Goal: Task Accomplishment & Management: Complete application form

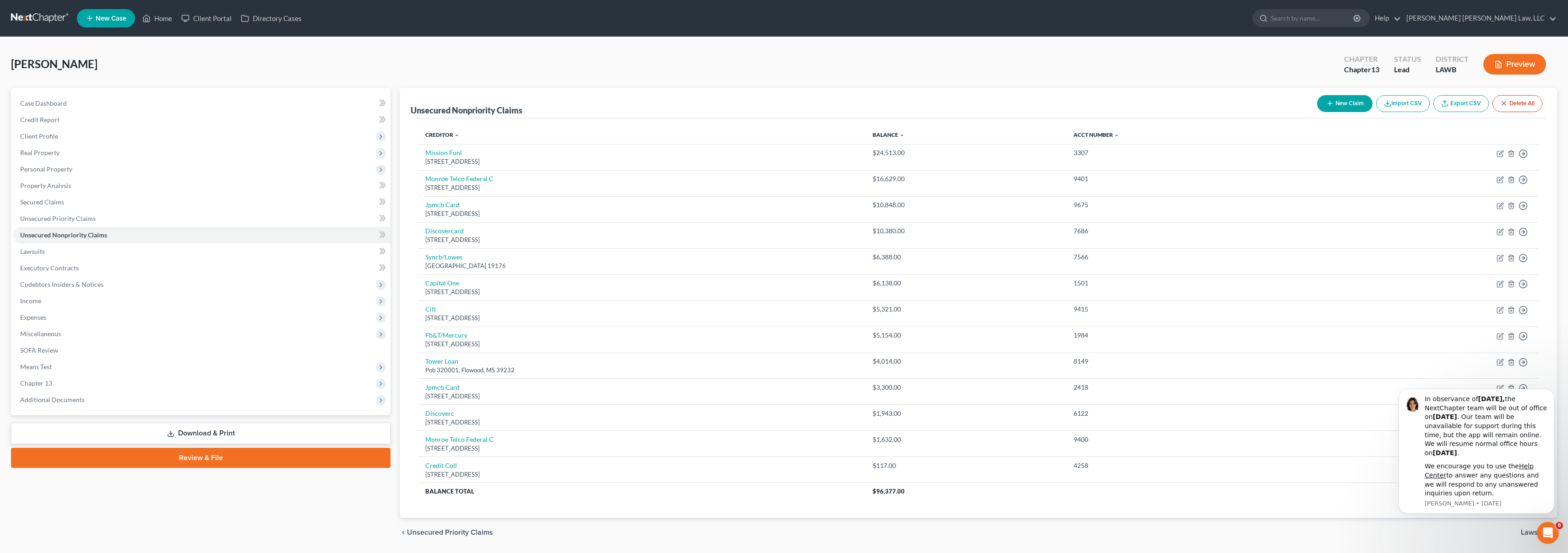
click at [39, 13] on link at bounding box center [40, 18] width 59 height 16
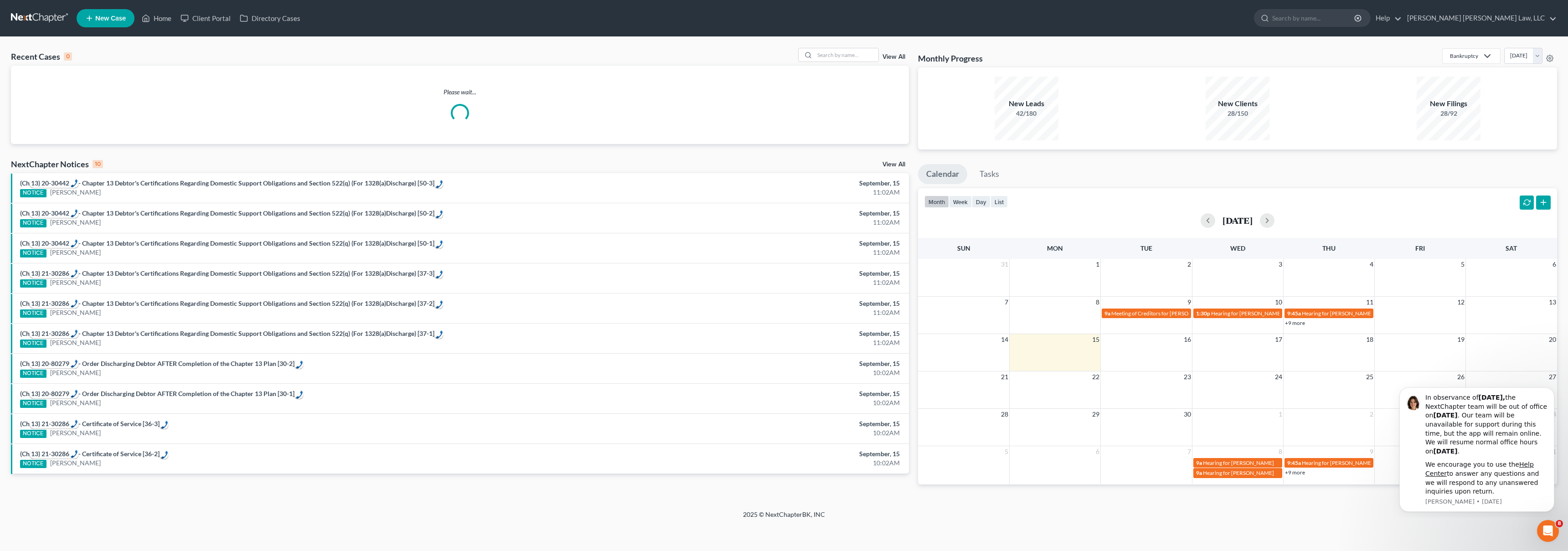
click at [108, 18] on span "New Case" at bounding box center [111, 18] width 30 height 7
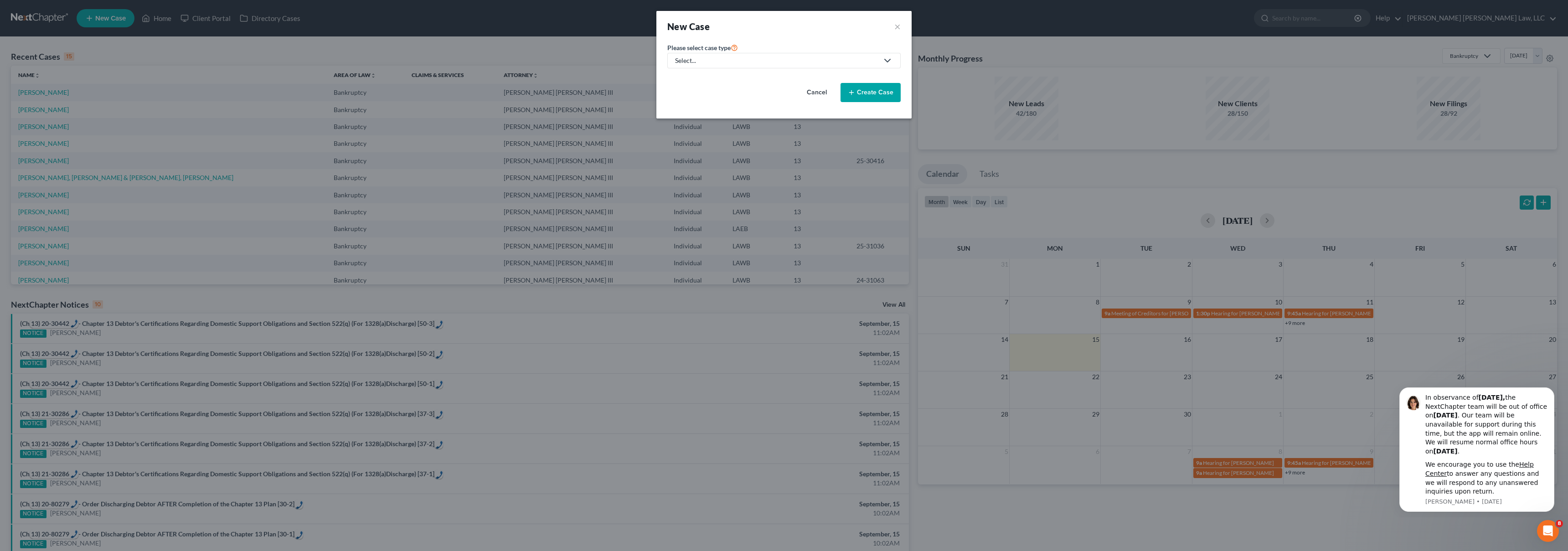
click at [768, 63] on div "Select..." at bounding box center [777, 60] width 203 height 9
click at [719, 77] on div "Bankruptcy" at bounding box center [716, 79] width 81 height 9
select select "36"
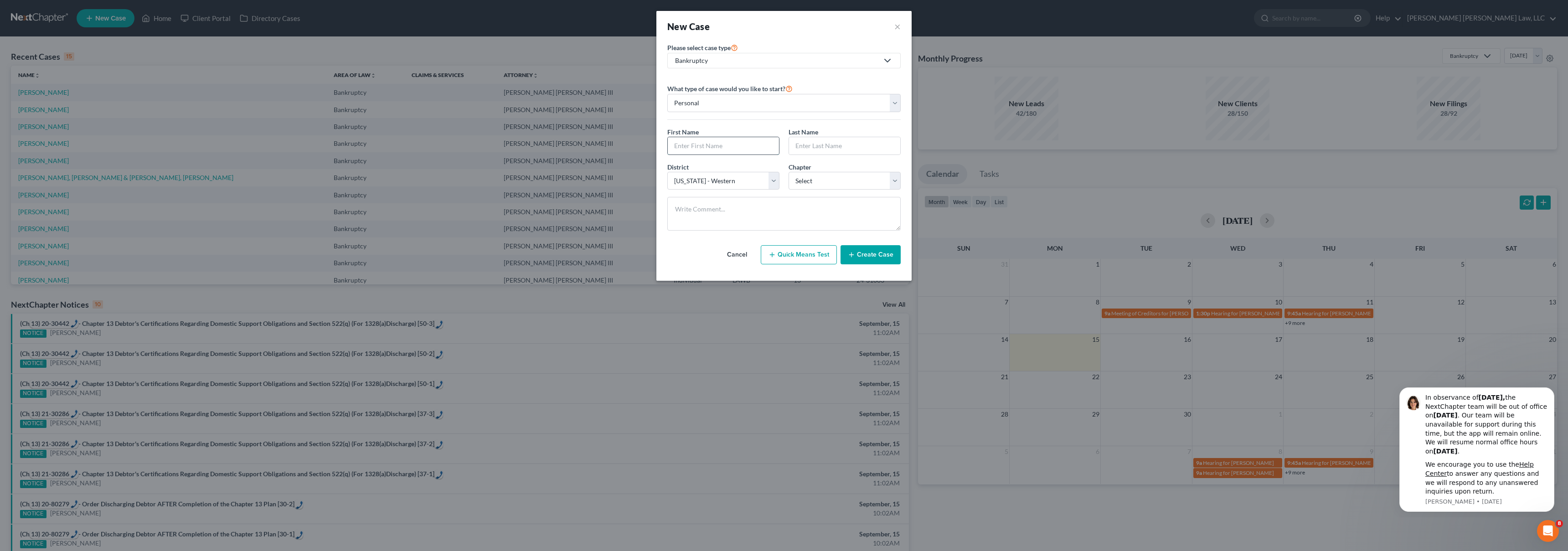
click at [722, 142] on input "text" at bounding box center [723, 146] width 111 height 17
type input "Daphnie"
type input "Toney"
select select "3"
click at [859, 255] on button "Create Case" at bounding box center [870, 254] width 60 height 19
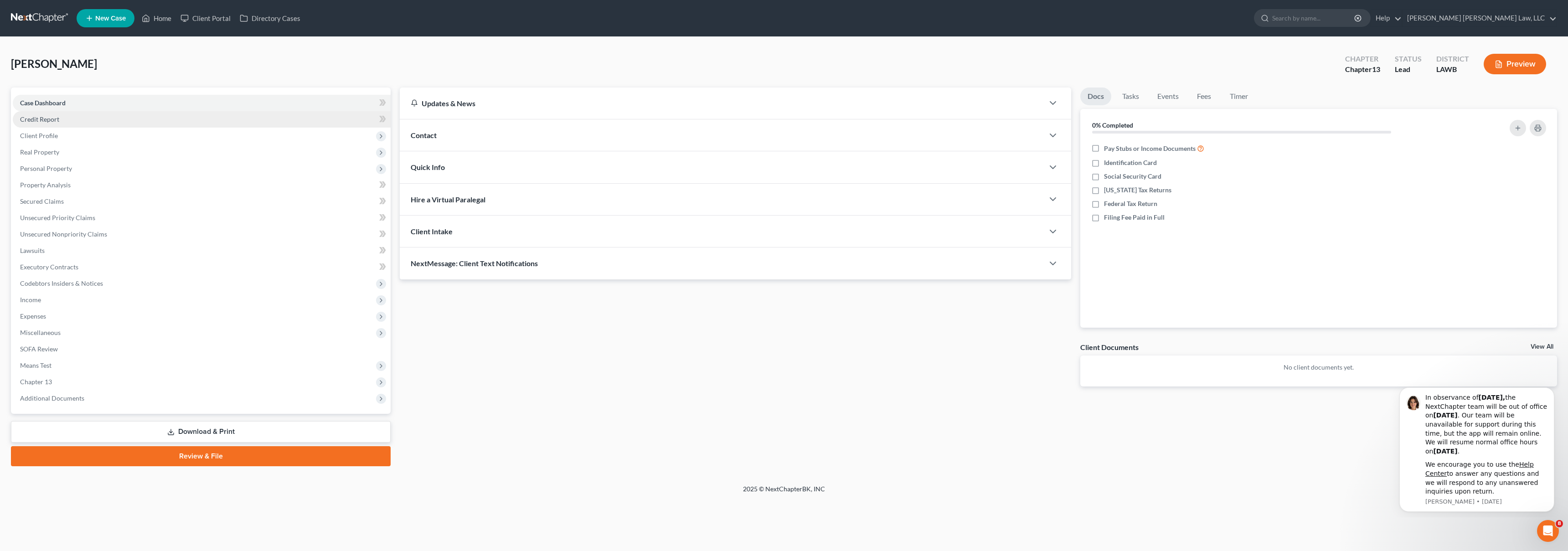
click at [98, 119] on link "Credit Report" at bounding box center [201, 119] width 378 height 16
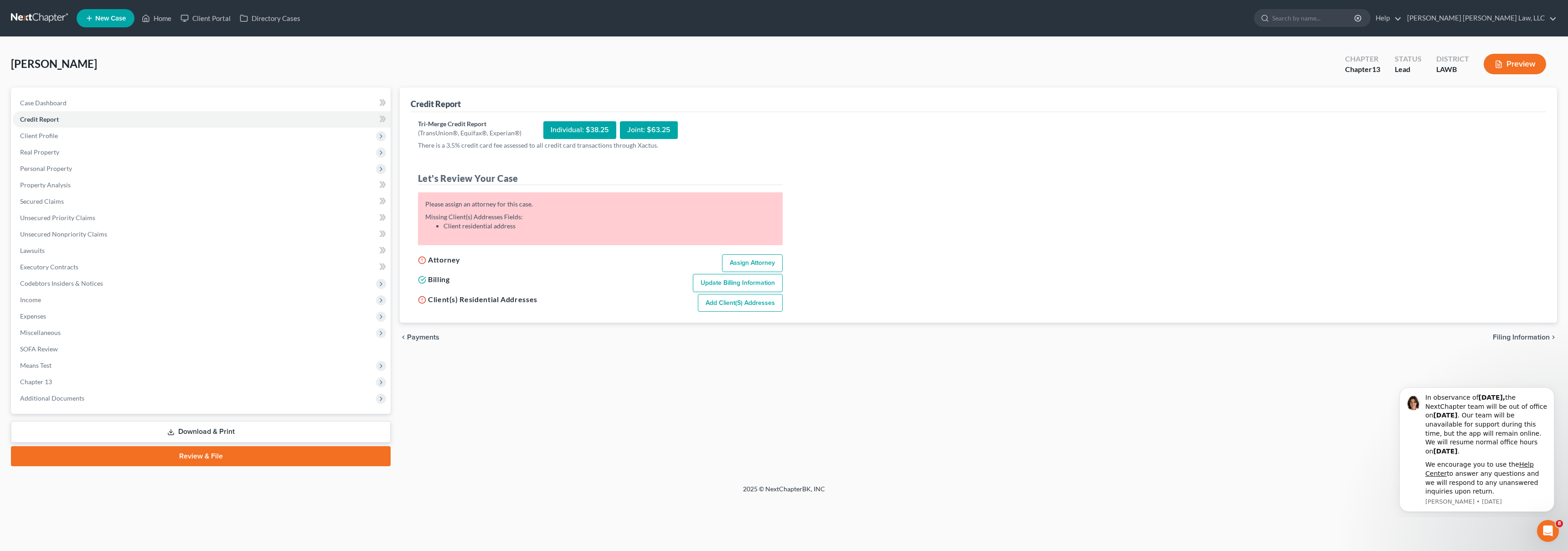
click at [769, 262] on link "Assign Attorney" at bounding box center [752, 264] width 61 height 18
select select "1"
select select "0"
select select "3"
select select "36"
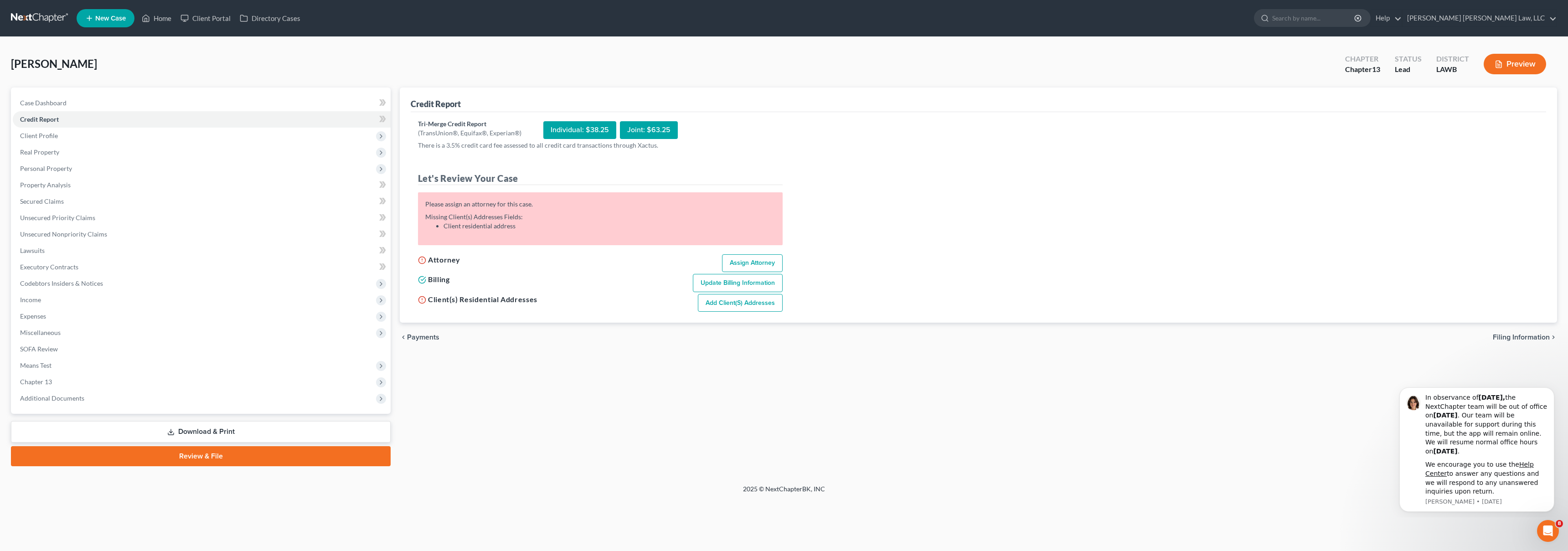
select select "19"
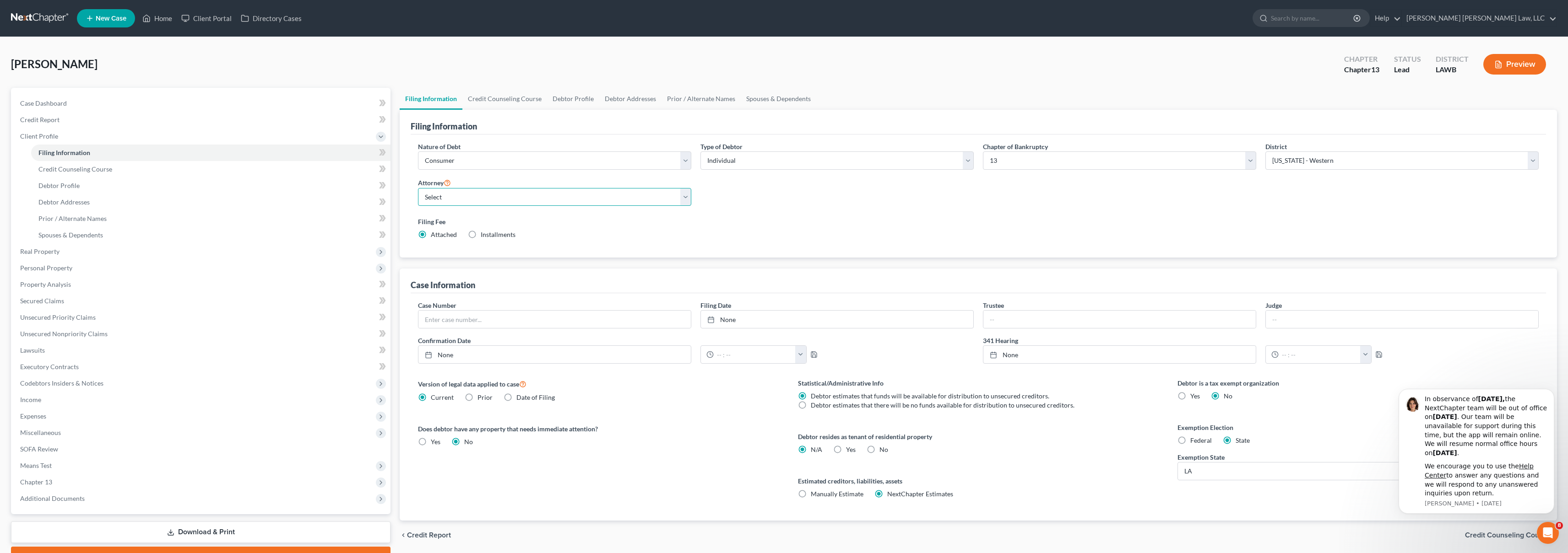
click at [467, 197] on select "Select E. Orum Young III - LAWB E. Orum Young III - LAMB E. Orum Young III - LA…" at bounding box center [554, 197] width 273 height 18
select select "0"
click at [59, 125] on link "Credit Report" at bounding box center [202, 120] width 378 height 16
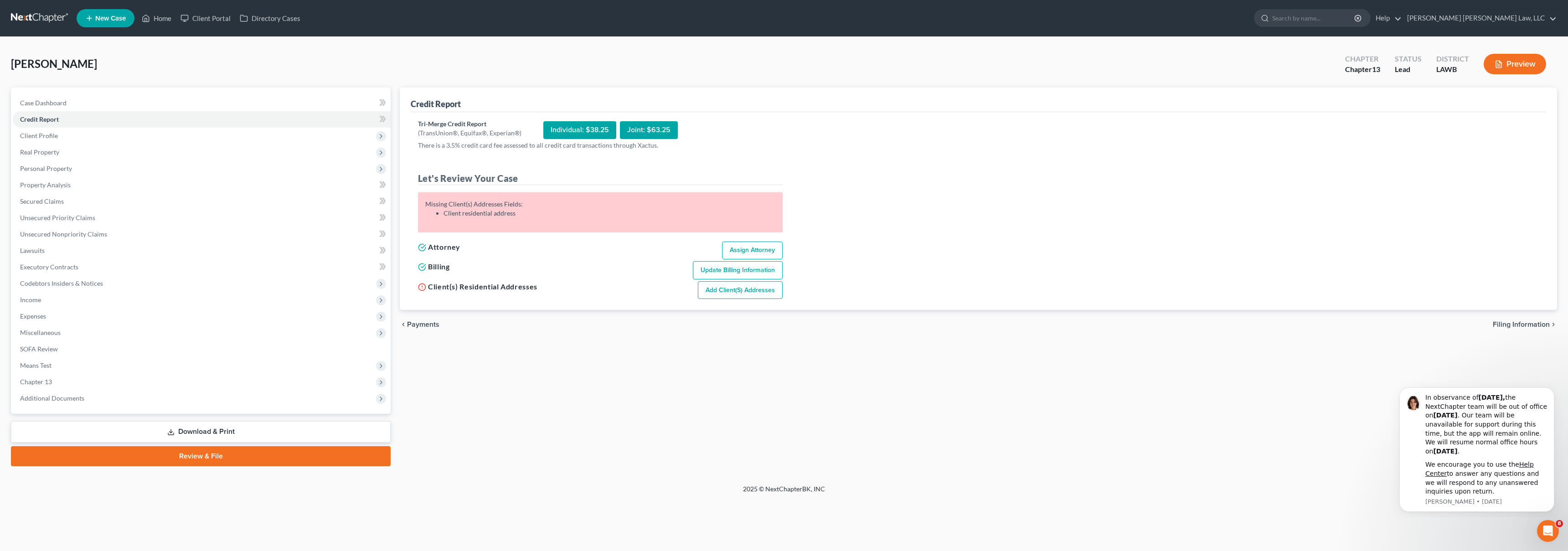
click at [754, 297] on link "Add Client(s) Addresses" at bounding box center [740, 290] width 85 height 18
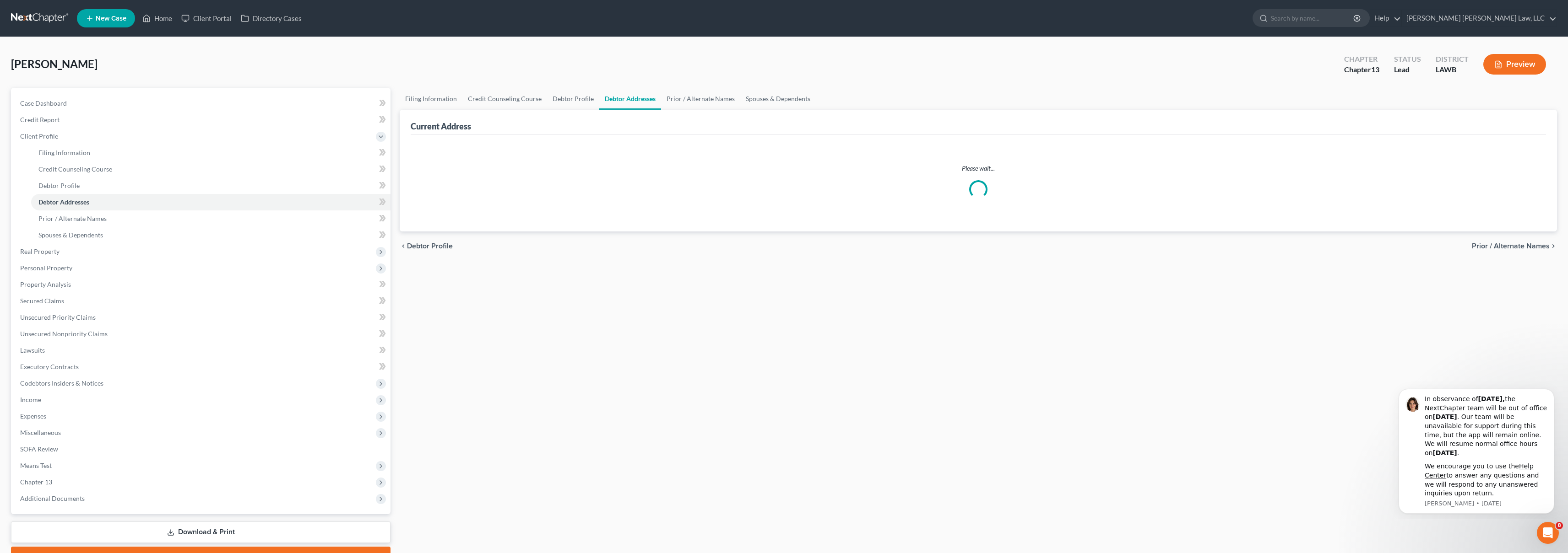
select select "0"
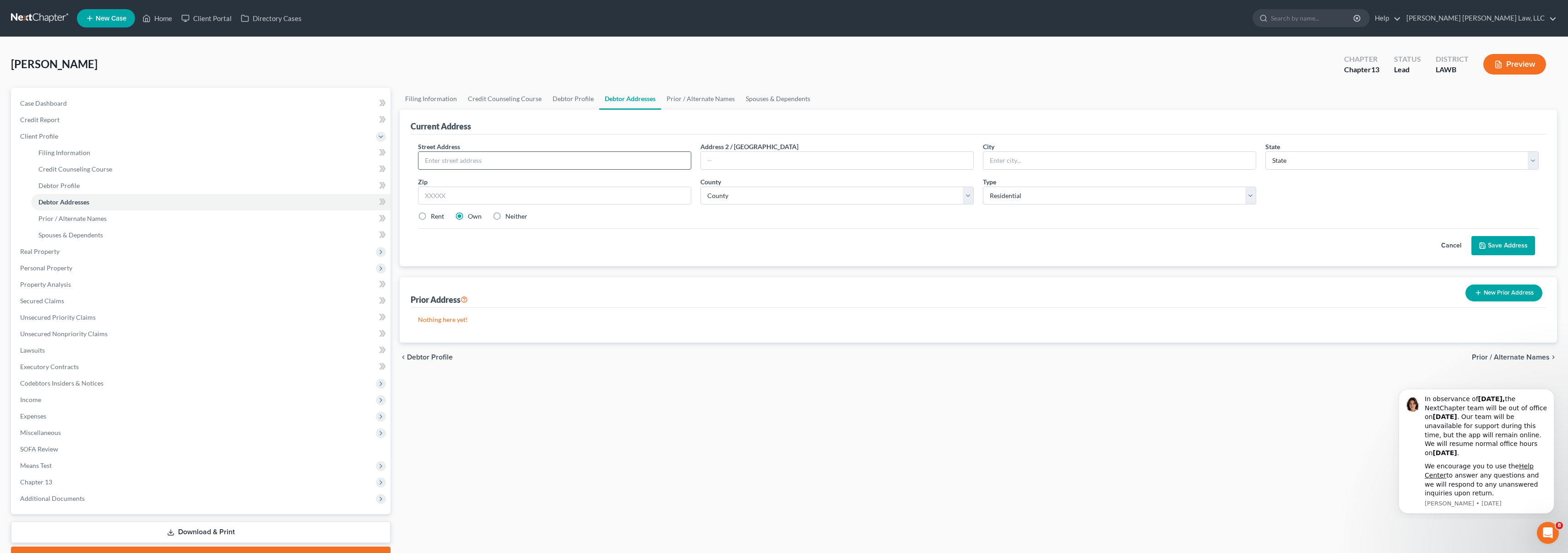
click at [524, 163] on input "text" at bounding box center [554, 161] width 273 height 17
type input "205 Harn Street"
type input "M"
type input "Monroe"
select select "19"
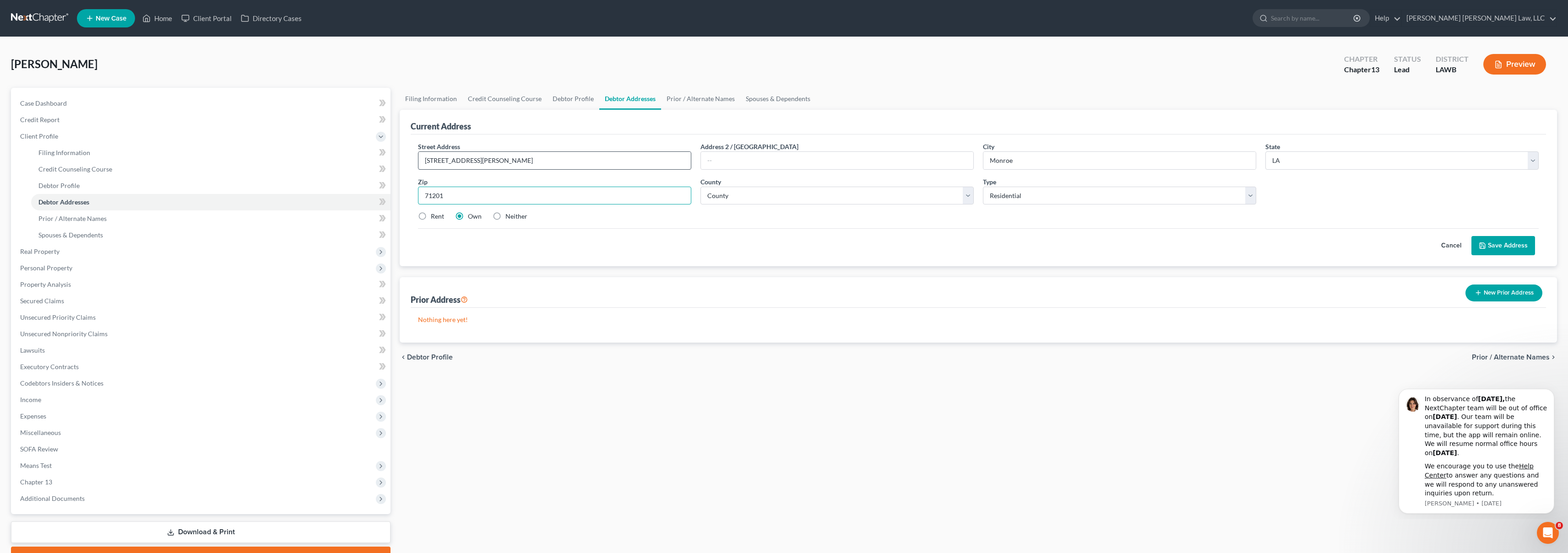
type input "71201"
select select "36"
click at [431, 216] on label "Rent" at bounding box center [438, 216] width 13 height 9
click at [435, 216] on input "Rent" at bounding box center [438, 215] width 6 height 6
radio input "true"
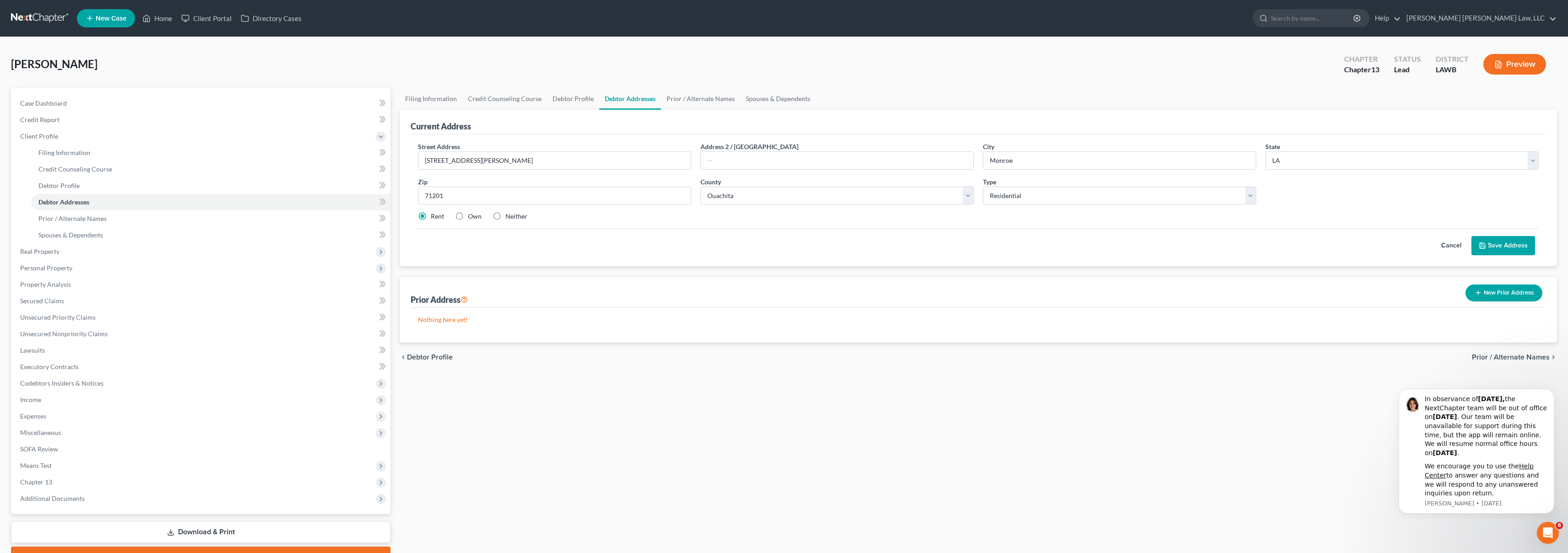
click at [1492, 249] on button "Save Address" at bounding box center [1503, 245] width 64 height 19
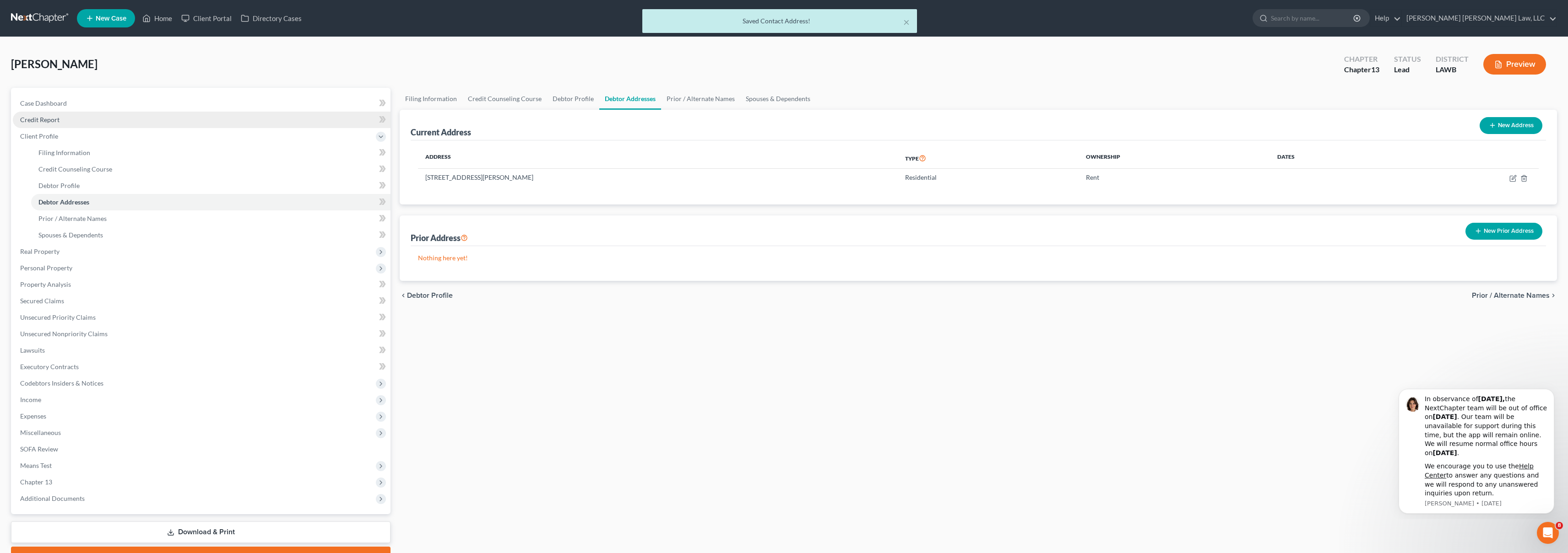
click at [37, 115] on span "Credit Report" at bounding box center [40, 119] width 39 height 8
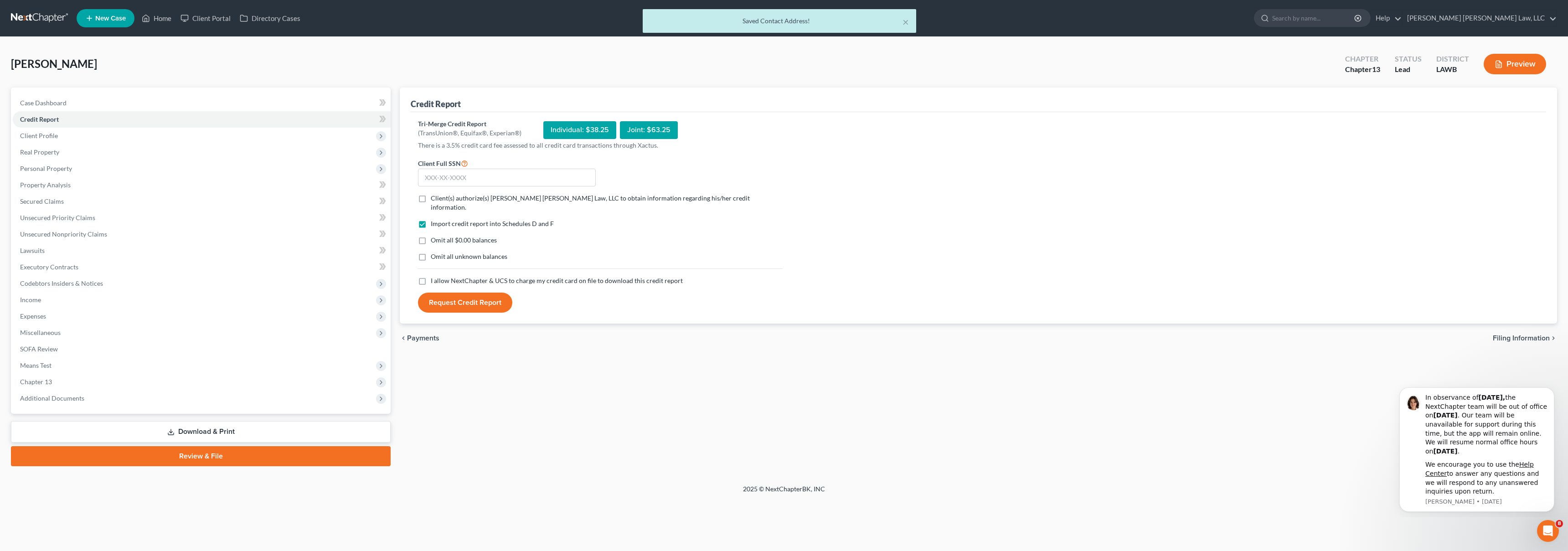
click at [431, 276] on label "I allow NextChapter & UCS to charge my credit card on file to download this cre…" at bounding box center [557, 281] width 252 height 9
click at [435, 276] on input "I allow NextChapter & UCS to charge my credit card on file to download this cre…" at bounding box center [438, 279] width 6 height 6
checkbox input "true"
click at [431, 252] on label "Omit all unknown balances" at bounding box center [469, 256] width 77 height 9
click at [435, 252] on input "Omit all unknown balances" at bounding box center [438, 255] width 6 height 6
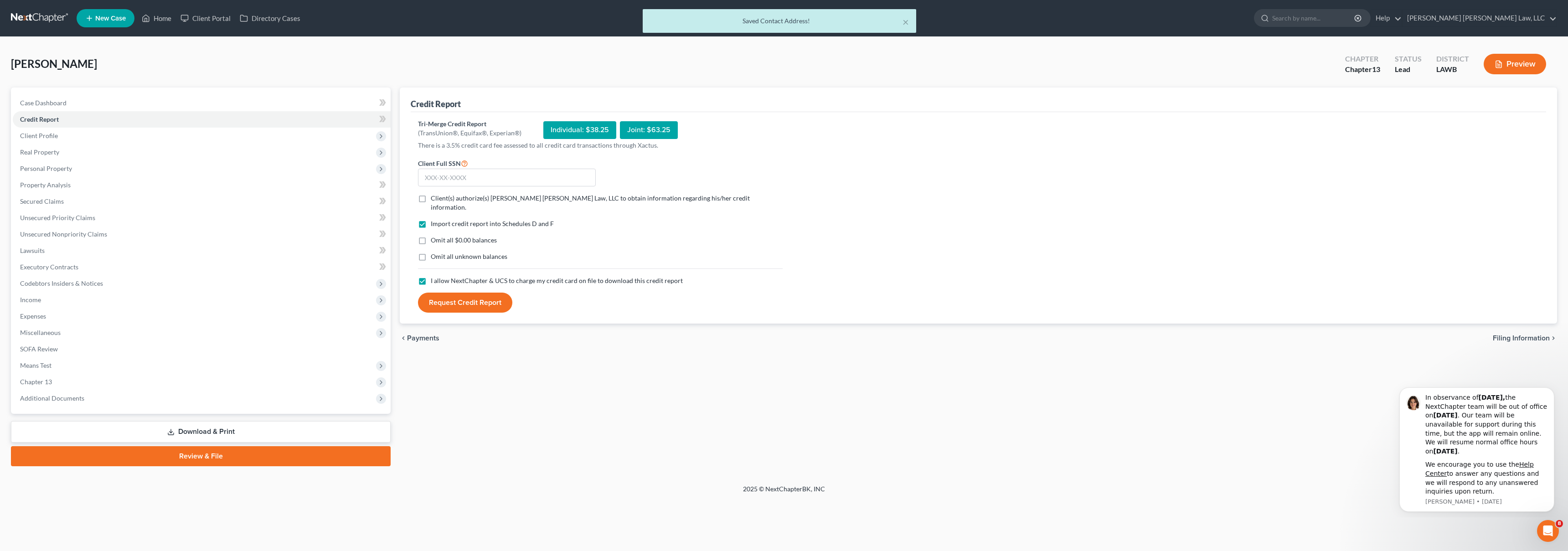
checkbox input "true"
drag, startPoint x: 421, startPoint y: 231, endPoint x: 423, endPoint y: 217, distance: 14.1
click at [431, 236] on label "Omit all $0.00 balances" at bounding box center [464, 240] width 66 height 9
click at [435, 236] on input "Omit all $0.00 balances" at bounding box center [438, 239] width 6 height 6
checkbox input "true"
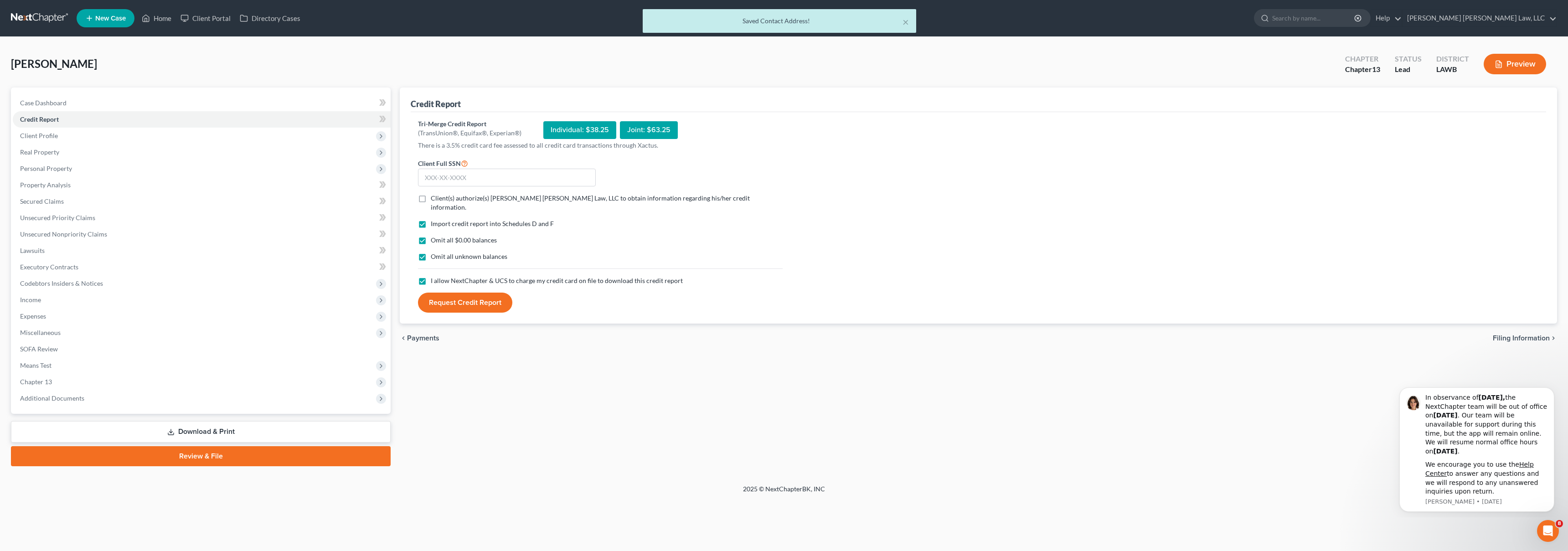
click at [431, 203] on label "Client(s) authorize(s) E. Orum Young Law, LLC to obtain information regarding h…" at bounding box center [607, 203] width 352 height 18
click at [435, 200] on input "Client(s) authorize(s) E. Orum Young Law, LLC to obtain information regarding h…" at bounding box center [438, 197] width 6 height 6
checkbox input "true"
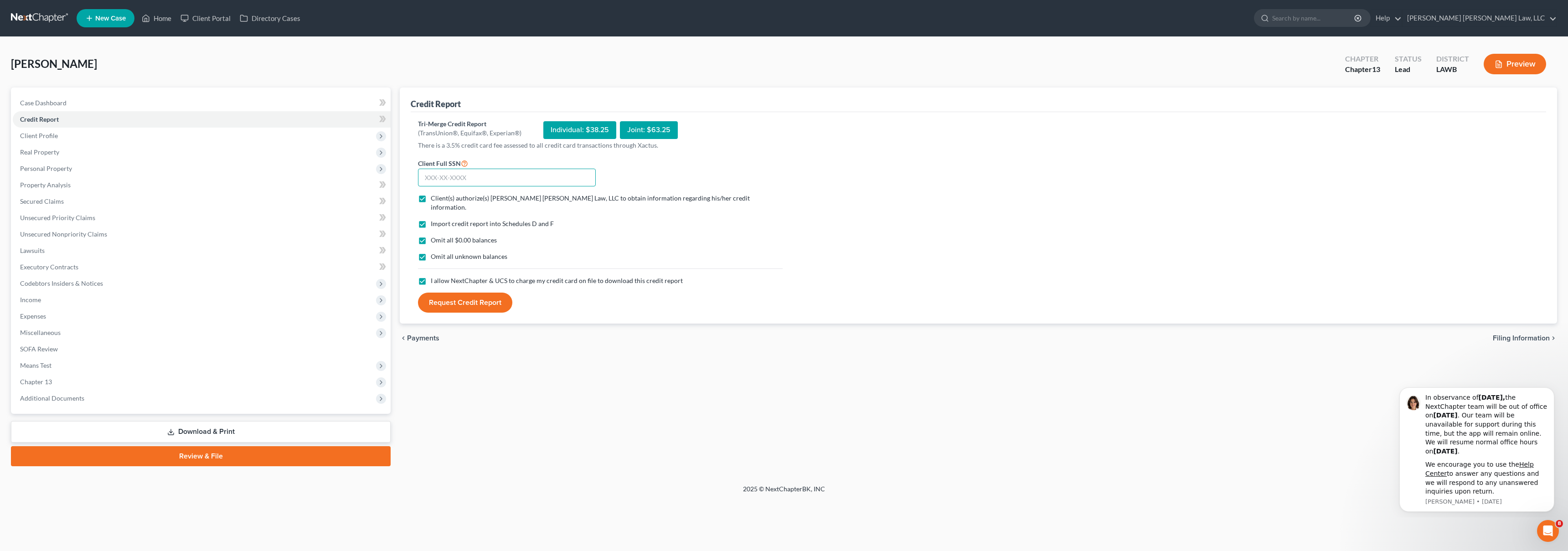
click at [463, 181] on input "text" at bounding box center [507, 178] width 178 height 18
type input "435-45-0932"
click at [460, 295] on button "Request Credit Report" at bounding box center [465, 303] width 94 height 20
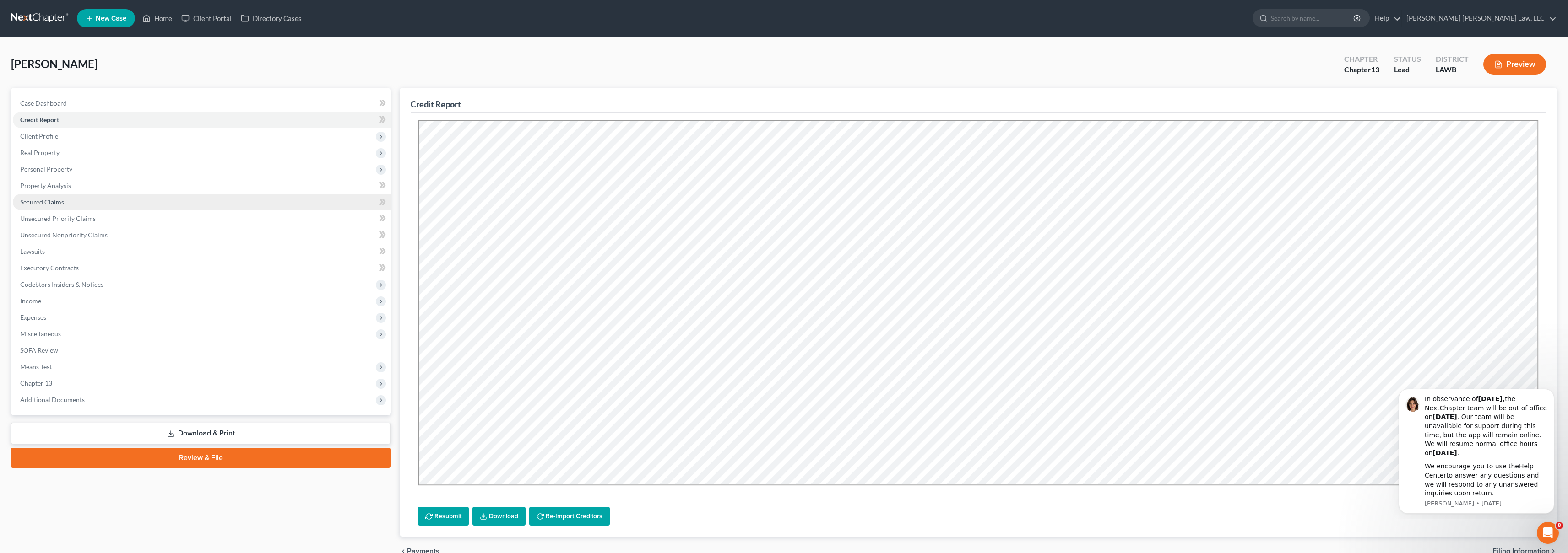
click at [127, 202] on link "Secured Claims" at bounding box center [202, 202] width 378 height 16
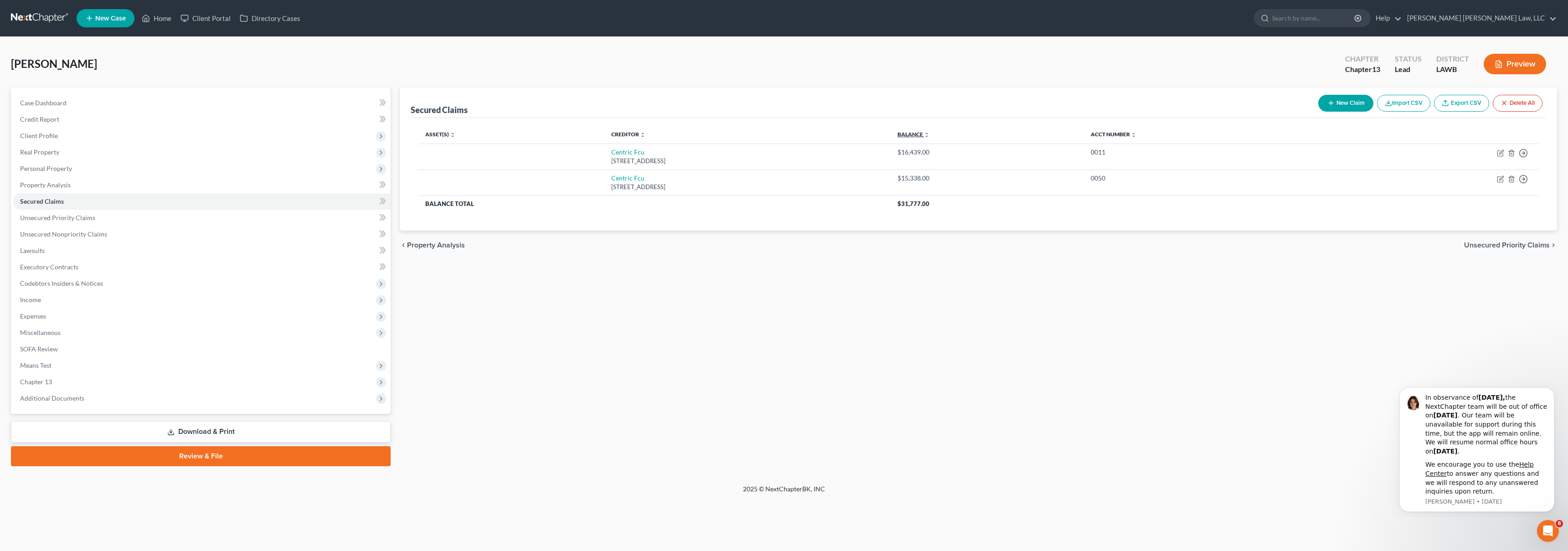
click at [929, 133] on link "Balance expand_more expand_less unfold_more" at bounding box center [913, 134] width 32 height 7
click at [928, 133] on link "Balance expand_more expand_less unfold_more" at bounding box center [912, 134] width 31 height 7
click at [78, 121] on link "Credit Report" at bounding box center [201, 119] width 378 height 16
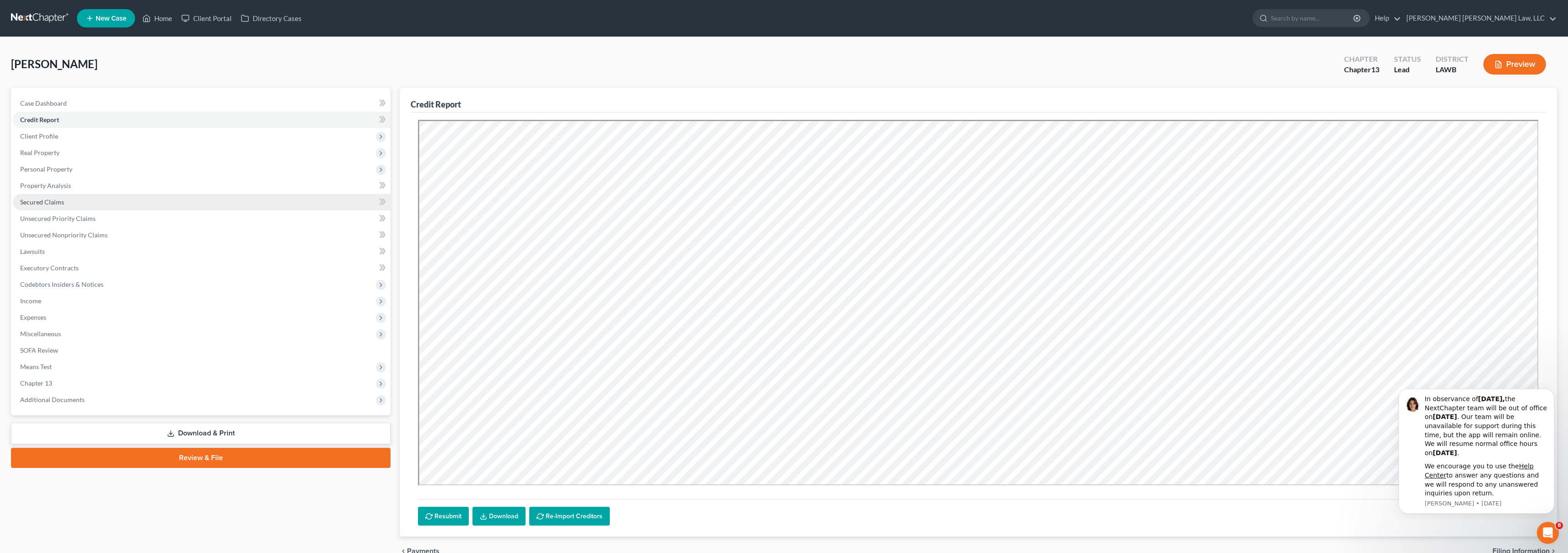
click at [45, 202] on span "Secured Claims" at bounding box center [42, 202] width 44 height 8
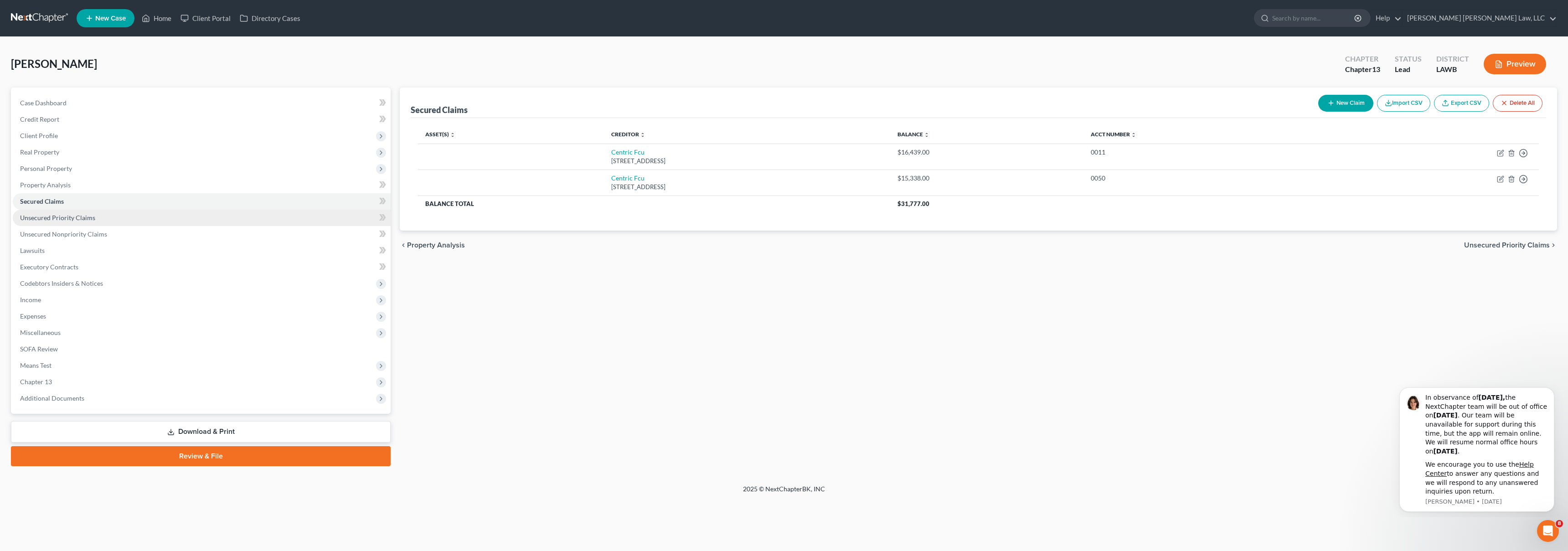
click at [100, 216] on link "Unsecured Priority Claims" at bounding box center [201, 217] width 378 height 16
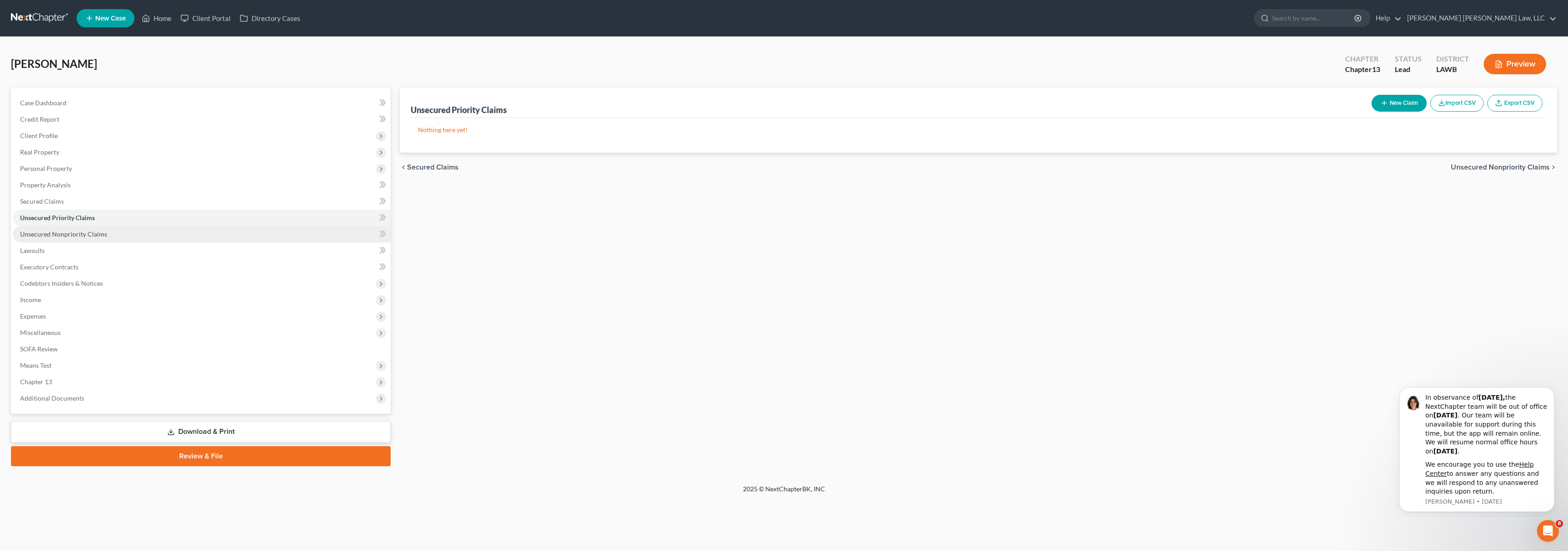
click at [105, 231] on link "Unsecured Nonpriority Claims" at bounding box center [201, 234] width 378 height 16
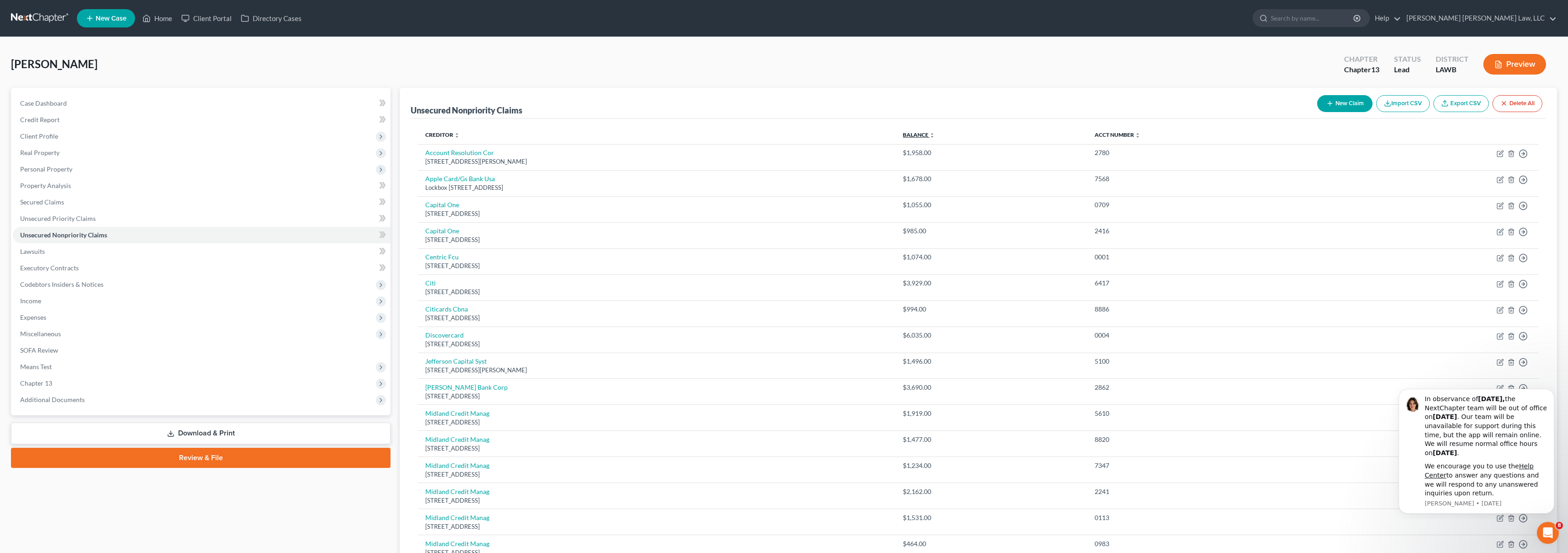
click at [935, 137] on link "Balance expand_more expand_less unfold_more" at bounding box center [919, 134] width 32 height 7
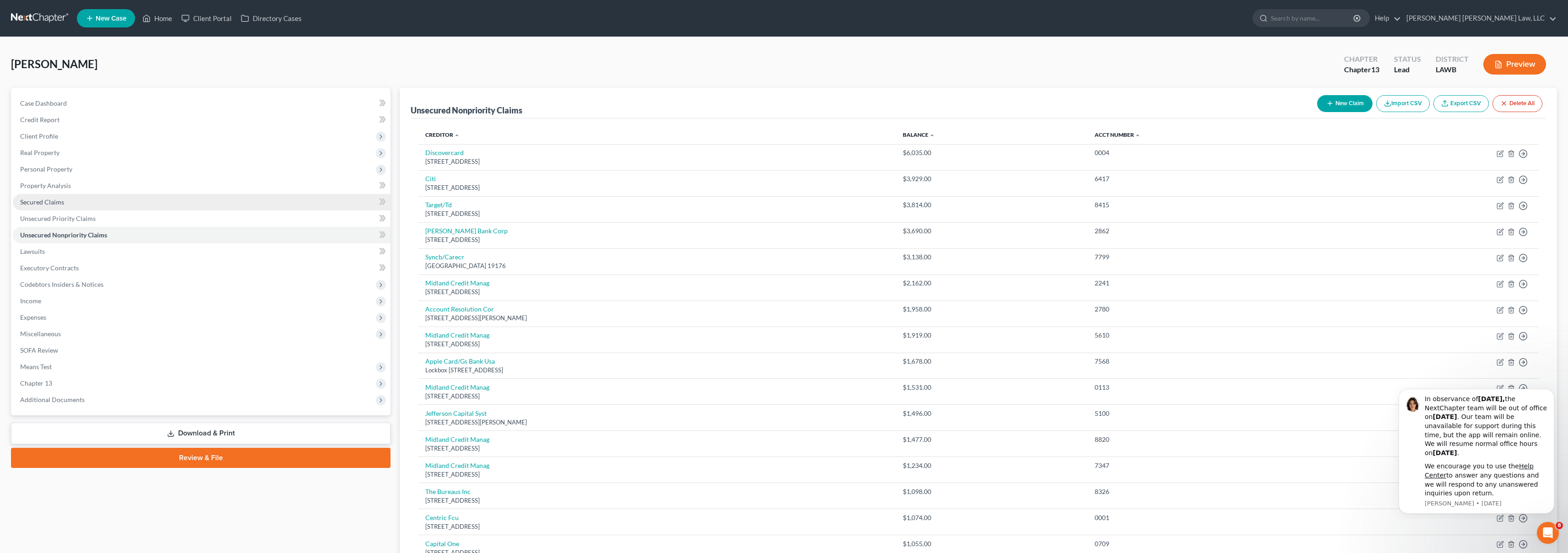
click at [46, 199] on span "Secured Claims" at bounding box center [42, 202] width 44 height 8
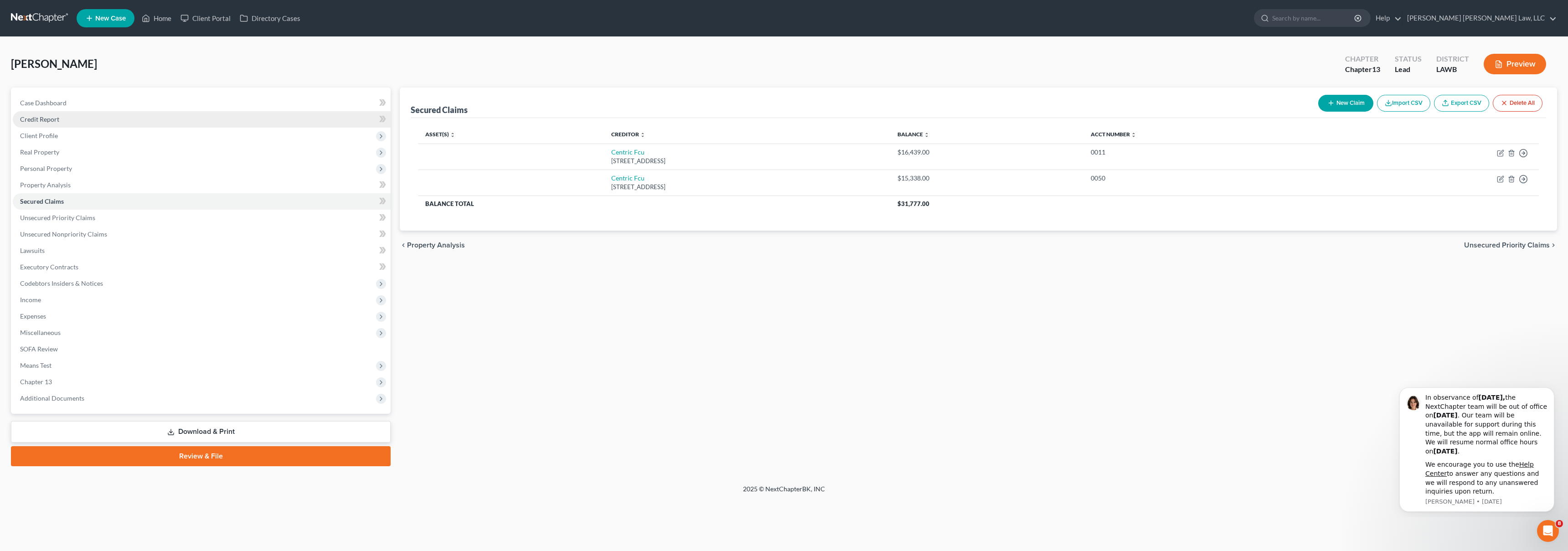
click at [80, 120] on link "Credit Report" at bounding box center [201, 119] width 378 height 16
